Goal: Task Accomplishment & Management: Manage account settings

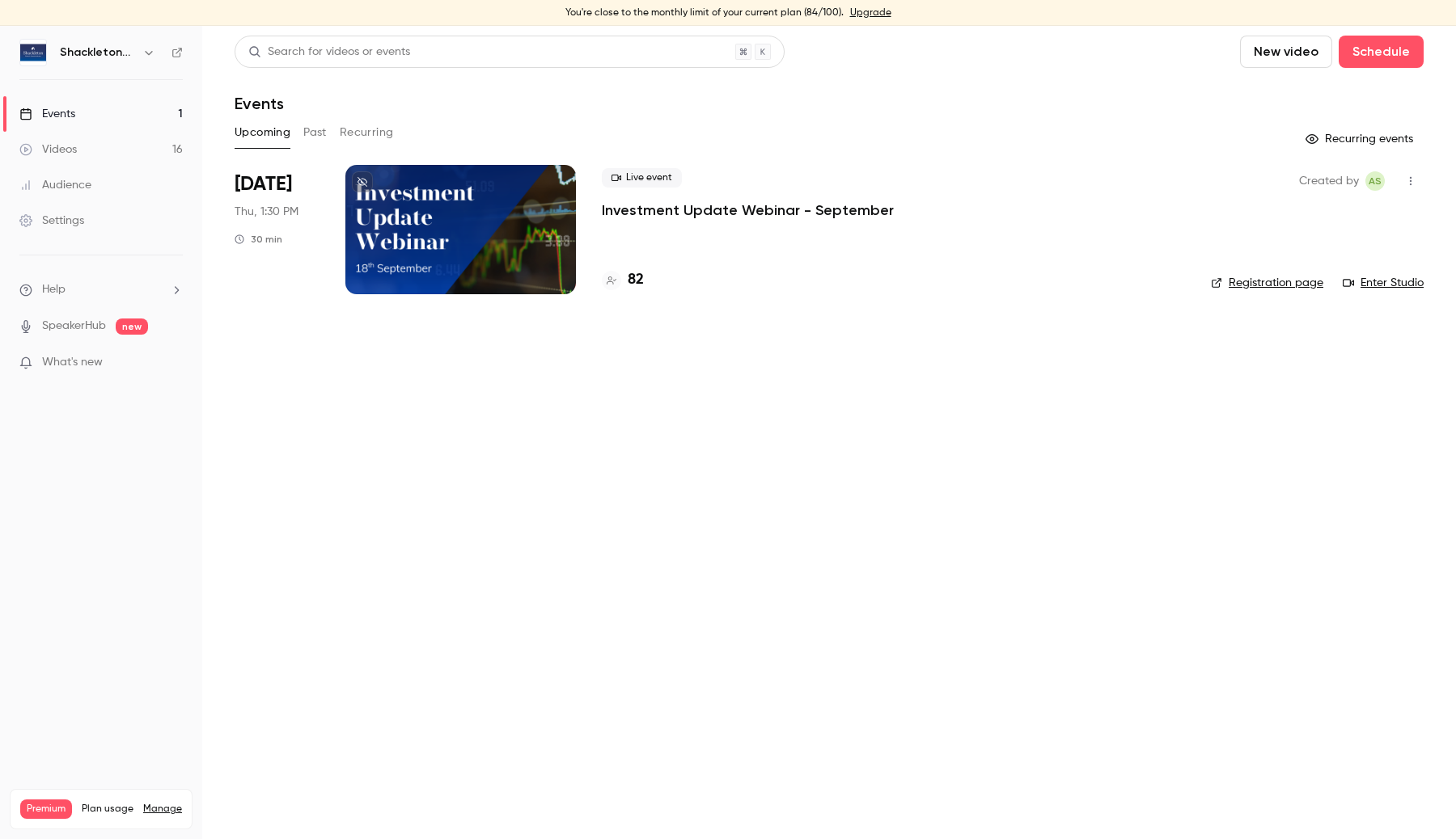
click at [173, 803] on link "Manage" at bounding box center [163, 809] width 39 height 13
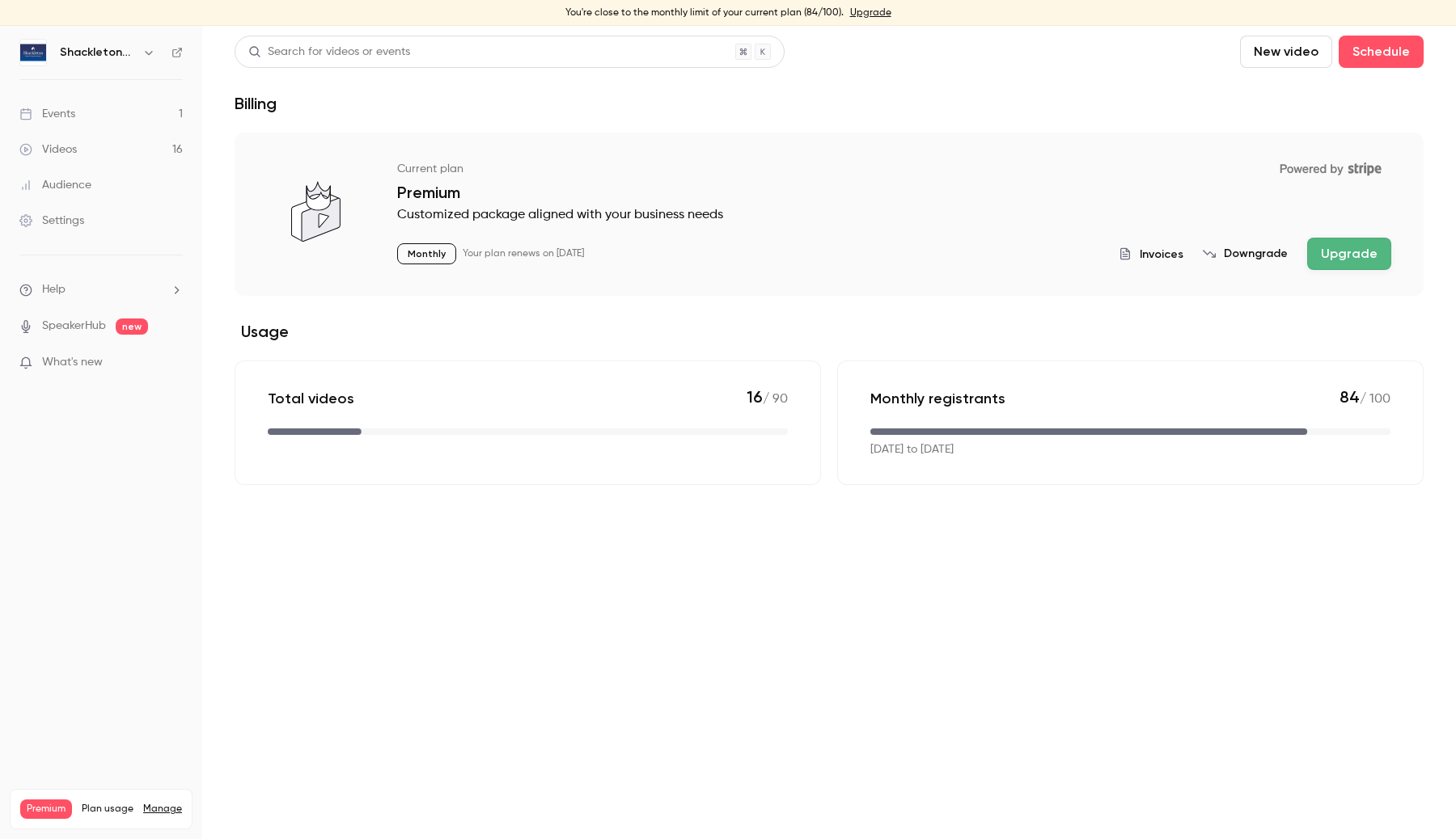
click at [1349, 240] on button "Upgrade" at bounding box center [1349, 254] width 84 height 32
